Goal: Task Accomplishment & Management: Complete application form

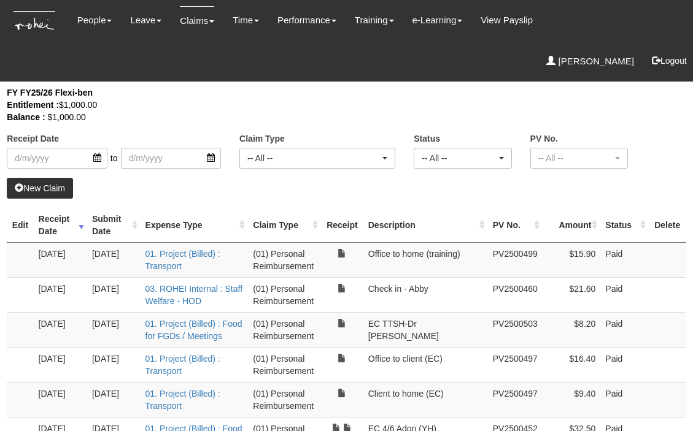
select select "50"
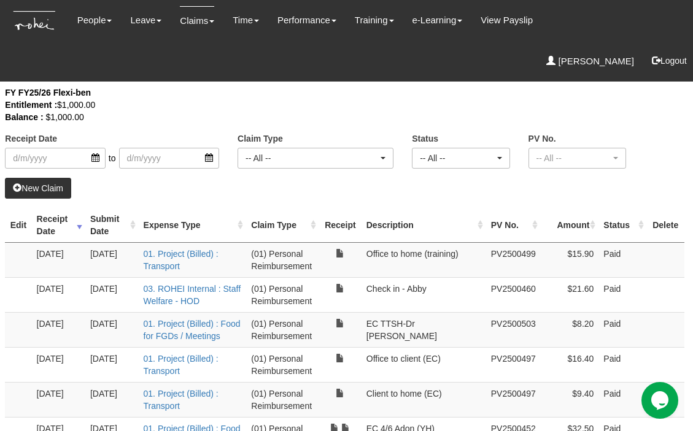
click at [33, 187] on link "New Claim" at bounding box center [38, 188] width 66 height 21
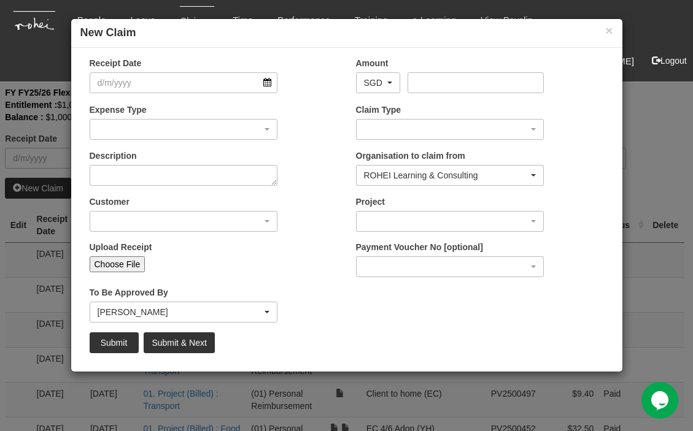
click at [115, 269] on input "Choose File" at bounding box center [118, 264] width 56 height 16
type input "C:\fakepath\Request for approval.pdf"
type input "Choose Another File"
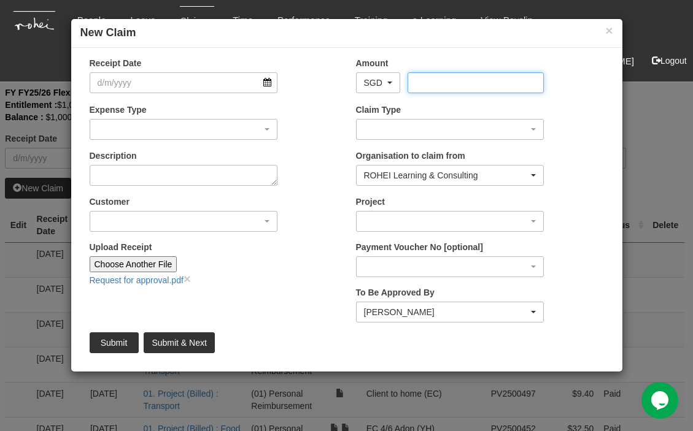
click at [440, 82] on input "Amount" at bounding box center [475, 82] width 136 height 21
type input "25.95"
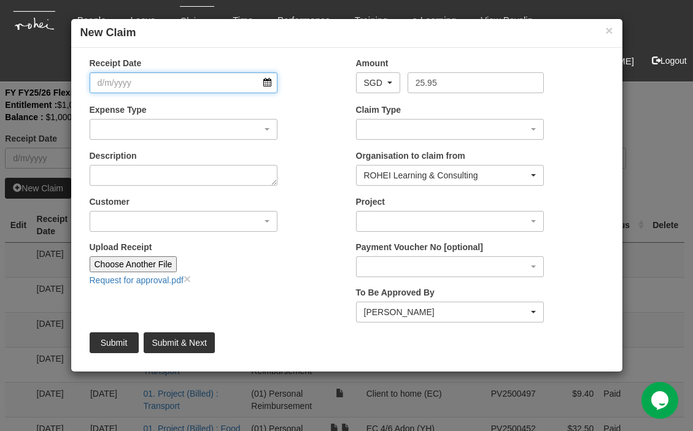
click at [123, 79] on input "Receipt Date" at bounding box center [184, 82] width 188 height 21
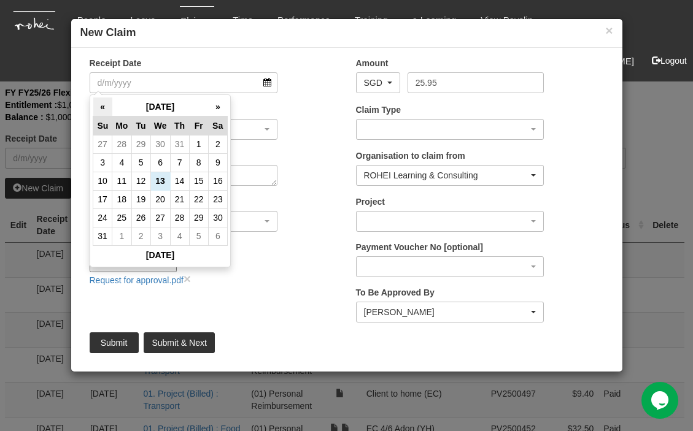
click at [98, 104] on th "«" at bounding box center [102, 107] width 19 height 19
click at [204, 199] on td "25" at bounding box center [198, 199] width 19 height 18
type input "[DATE]"
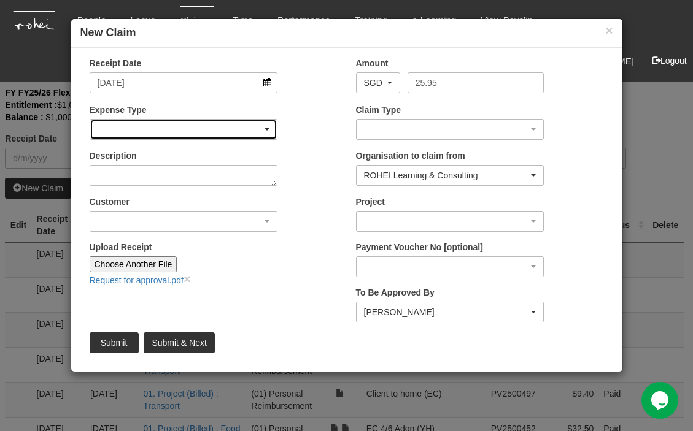
click at [269, 127] on div "button" at bounding box center [183, 130] width 187 height 20
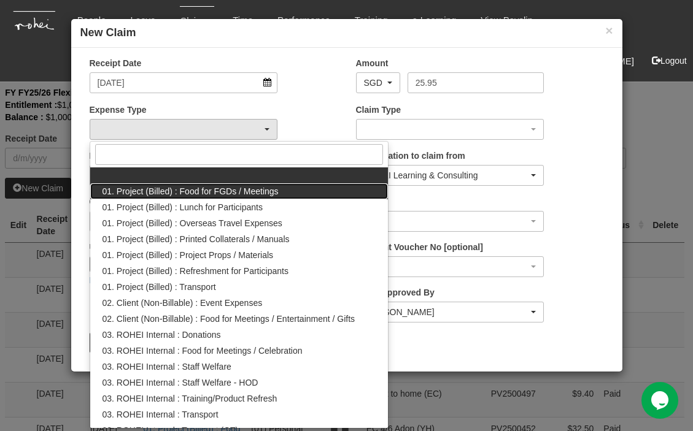
click at [228, 188] on span "01. Project (Billed) : Food for FGDs / Meetings" at bounding box center [190, 191] width 176 height 12
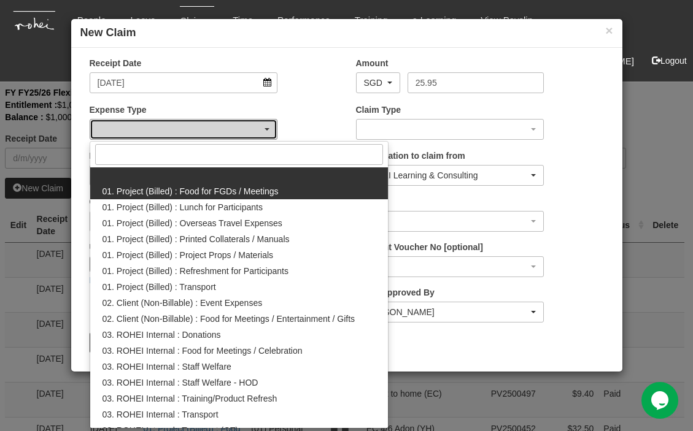
select select "106"
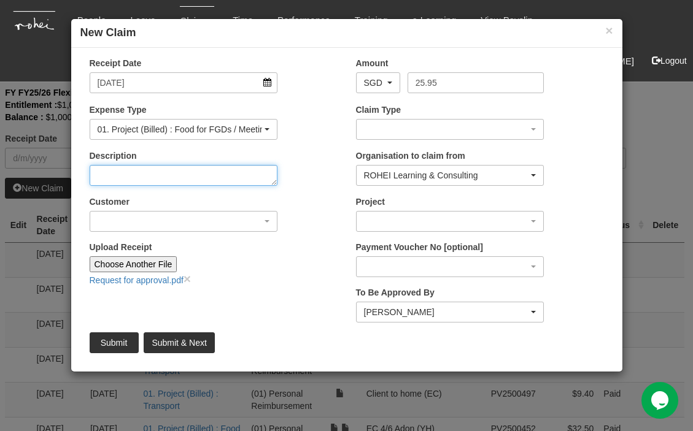
click at [183, 174] on textarea "Description" at bounding box center [184, 175] width 188 height 21
type textarea "[PERSON_NAME] 6/6"
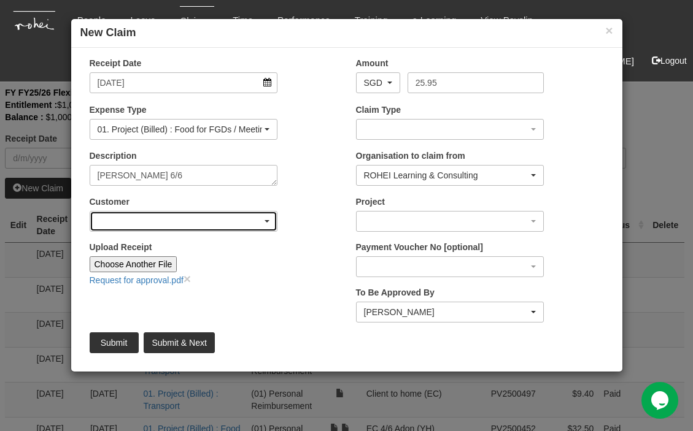
click at [236, 225] on div "button" at bounding box center [183, 222] width 187 height 20
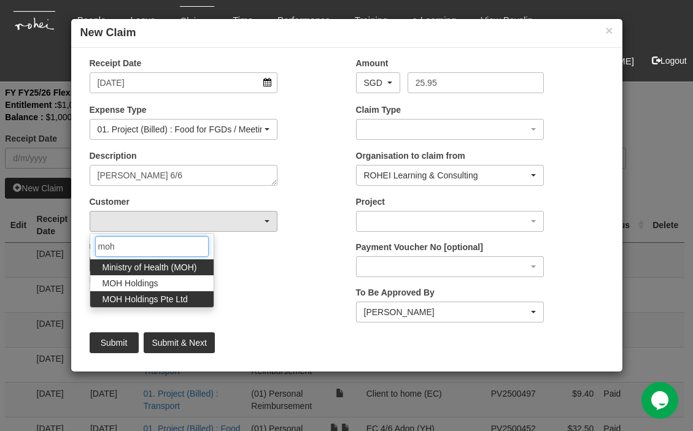
type input "moh"
click at [182, 298] on span "MOH Holdings Pte Ltd" at bounding box center [144, 299] width 85 height 12
select select "181"
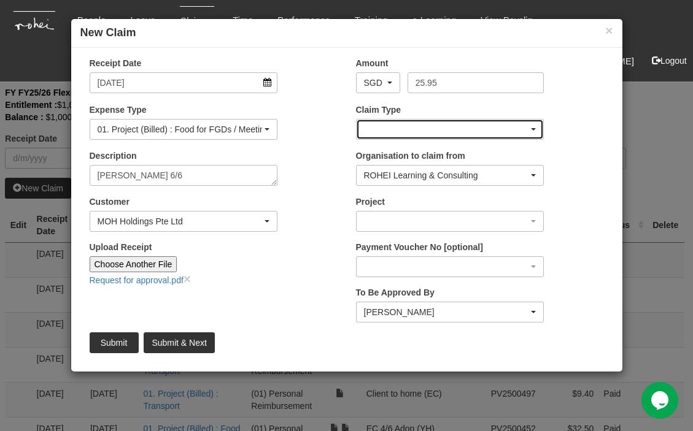
click at [496, 129] on div "button" at bounding box center [449, 130] width 187 height 20
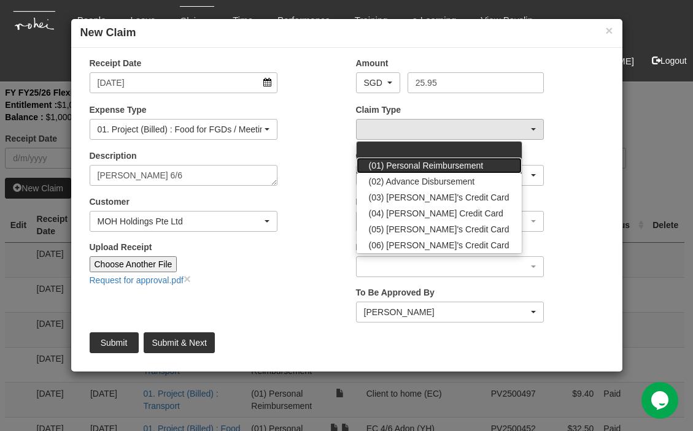
click at [469, 164] on span "(01) Personal Reimbursement" at bounding box center [426, 165] width 115 height 12
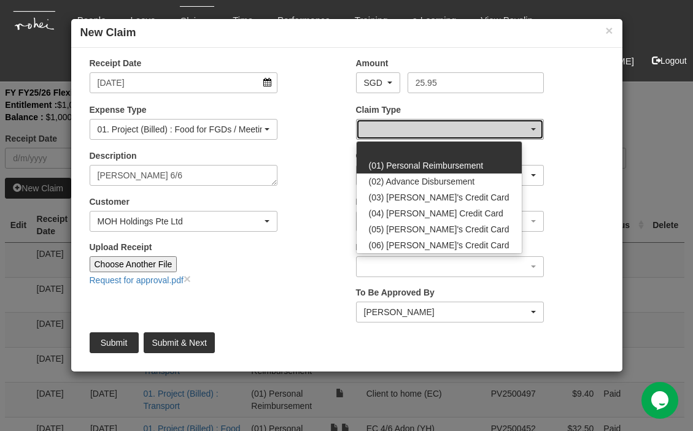
select select "14"
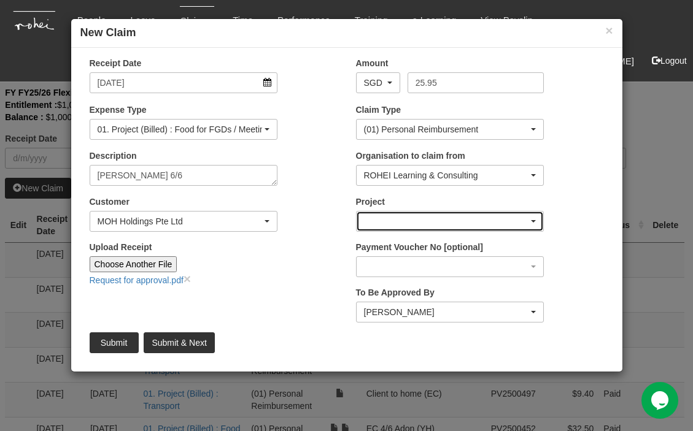
click at [451, 219] on div "button" at bounding box center [449, 222] width 187 height 20
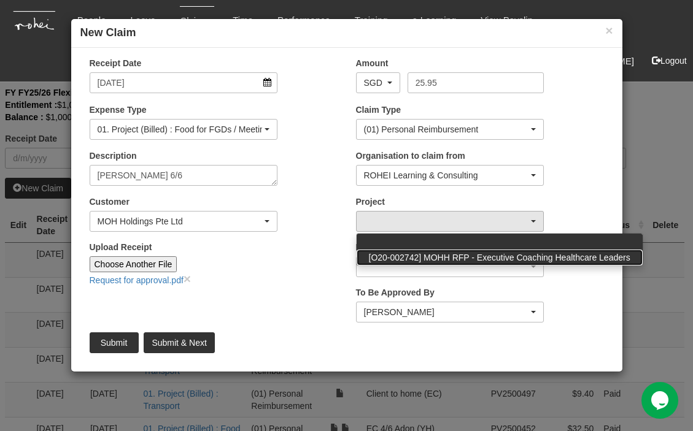
click at [450, 257] on span "[O20-002742] MOHH RFP - Executive Coaching Healthcare Leaders" at bounding box center [499, 257] width 261 height 12
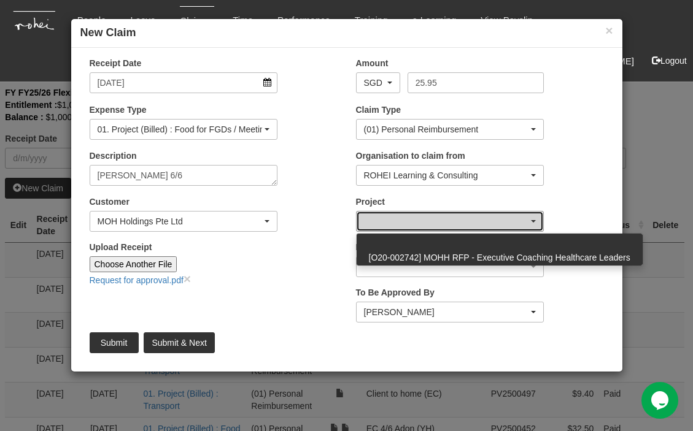
select select "1684"
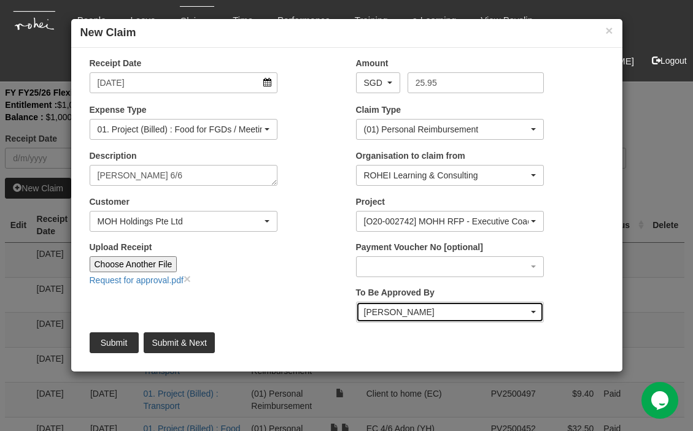
click at [447, 317] on div "[PERSON_NAME]" at bounding box center [446, 312] width 165 height 12
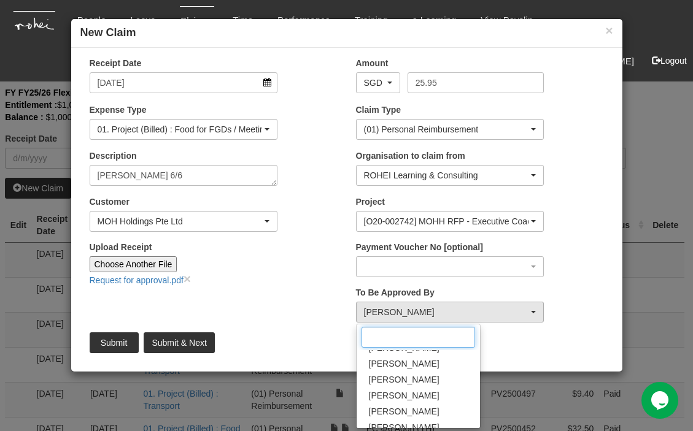
scroll to position [83, 0]
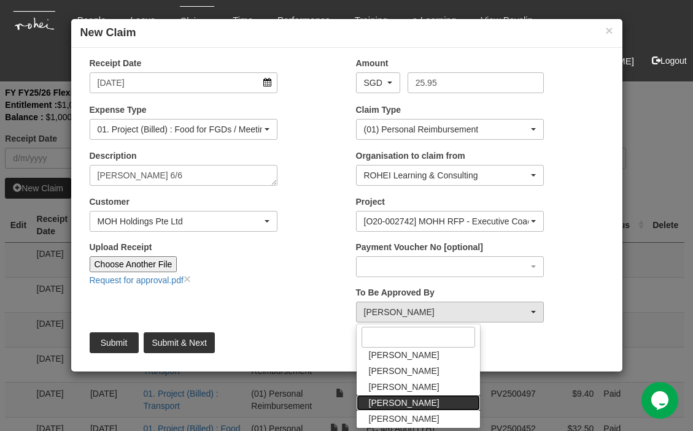
click at [387, 405] on span "[PERSON_NAME]" at bounding box center [404, 403] width 71 height 12
select select "1ae40e68-5a0c-4d70-b50e-45a4e5a72252"
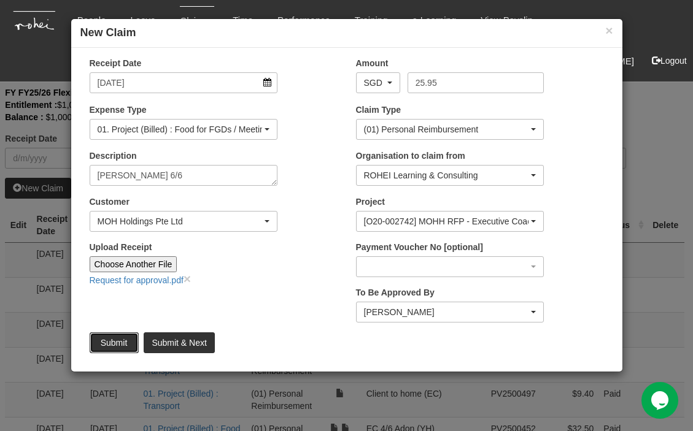
click at [118, 342] on input "Submit" at bounding box center [114, 342] width 49 height 21
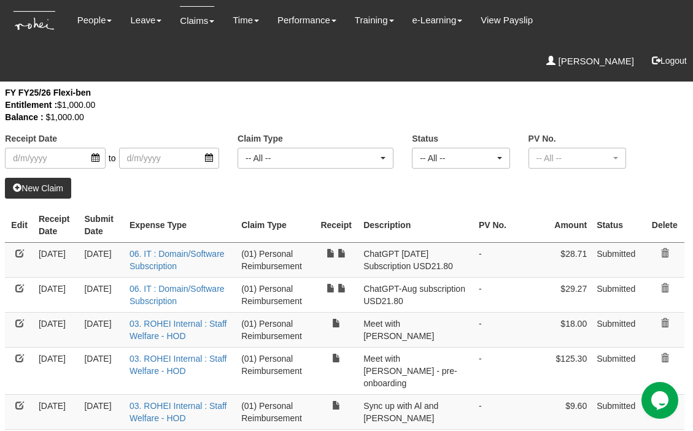
select select "50"
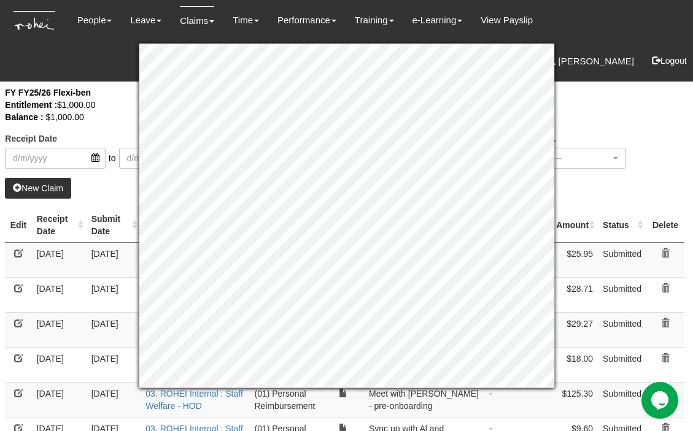
click at [608, 126] on div "Receipt Date to Claim Type -- All -- (01) Personal Reimbursement (02) Advance D…" at bounding box center [344, 131] width 697 height 91
